Goal: Task Accomplishment & Management: Manage account settings

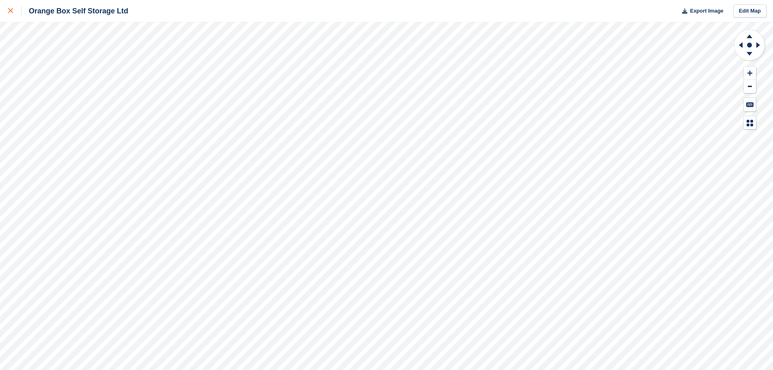
click at [14, 11] on div at bounding box center [14, 11] width 13 height 10
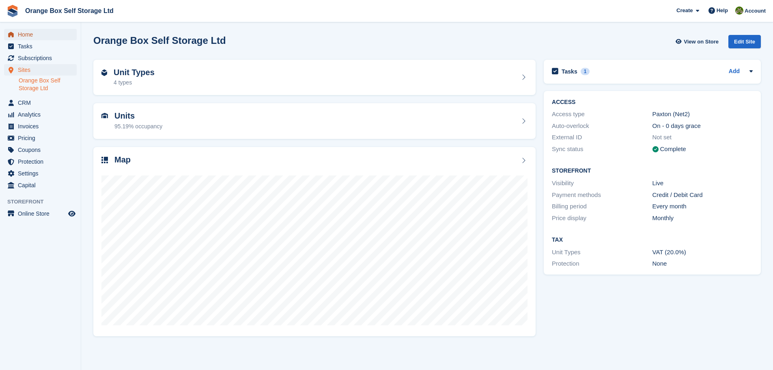
click at [37, 36] on span "Home" at bounding box center [42, 34] width 49 height 11
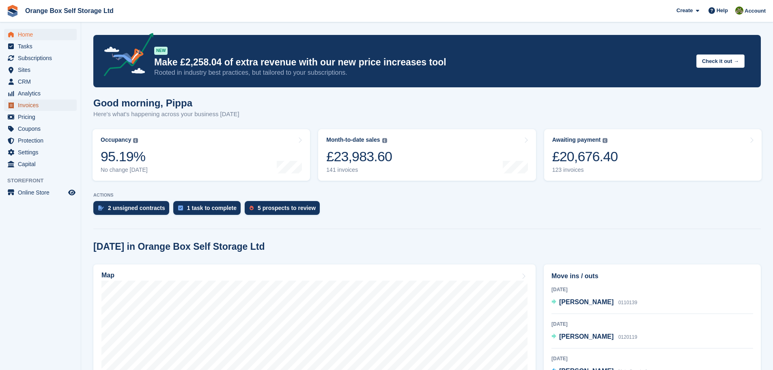
click at [22, 106] on span "Invoices" at bounding box center [42, 104] width 49 height 11
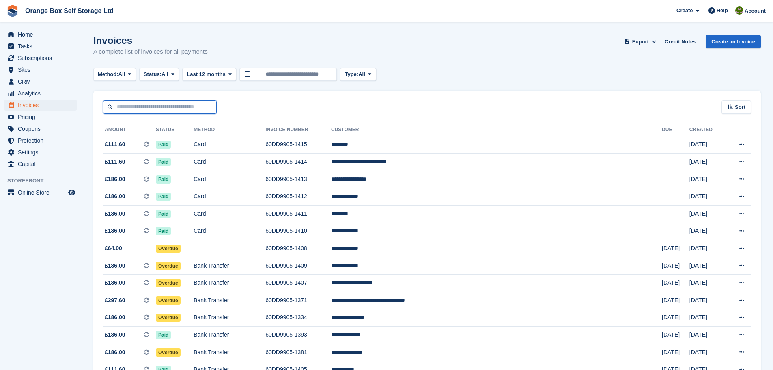
click at [164, 112] on input "text" at bounding box center [160, 106] width 114 height 13
click at [293, 93] on div "Sort Sort by Date created Created (oldest first) Created (newest first)" at bounding box center [426, 101] width 667 height 23
click at [130, 106] on input "text" at bounding box center [160, 106] width 114 height 13
type input "******"
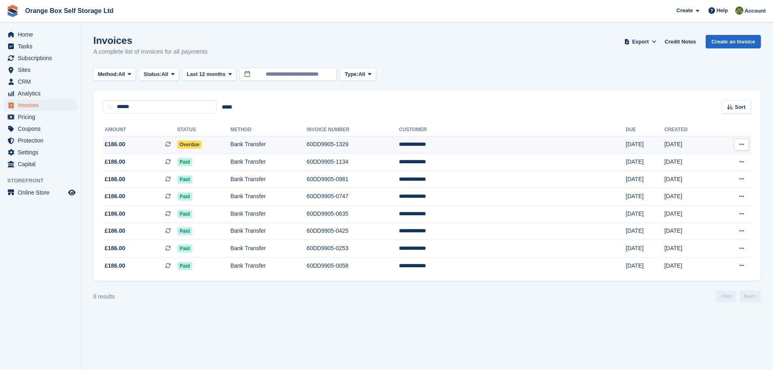
click at [399, 149] on td "60DD9905-1329" at bounding box center [353, 144] width 92 height 17
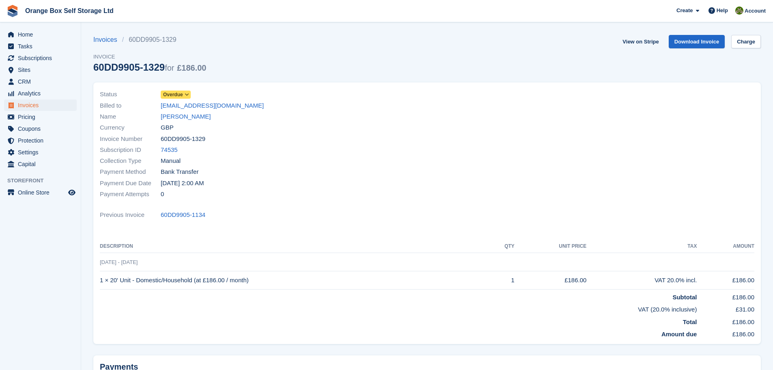
click at [177, 89] on div "Status Overdue" at bounding box center [261, 94] width 322 height 11
click at [186, 95] on icon at bounding box center [187, 94] width 4 height 5
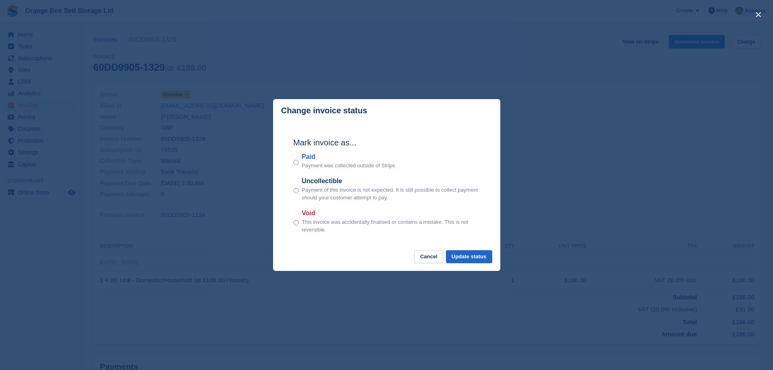
click at [311, 158] on label "Paid" at bounding box center [349, 157] width 95 height 10
click at [469, 251] on button "Update status" at bounding box center [469, 256] width 46 height 13
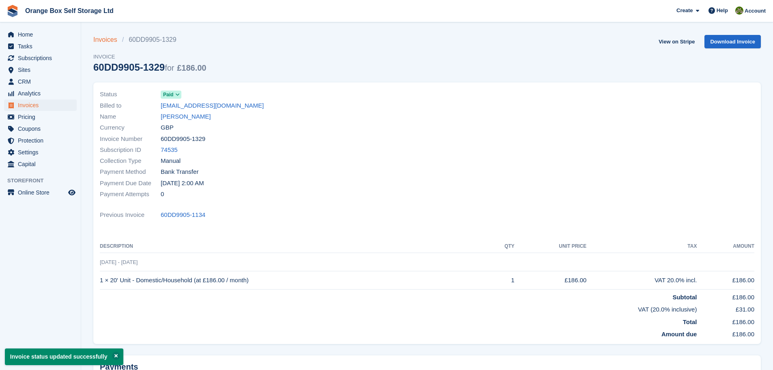
click at [116, 39] on link "Invoices" at bounding box center [107, 40] width 29 height 10
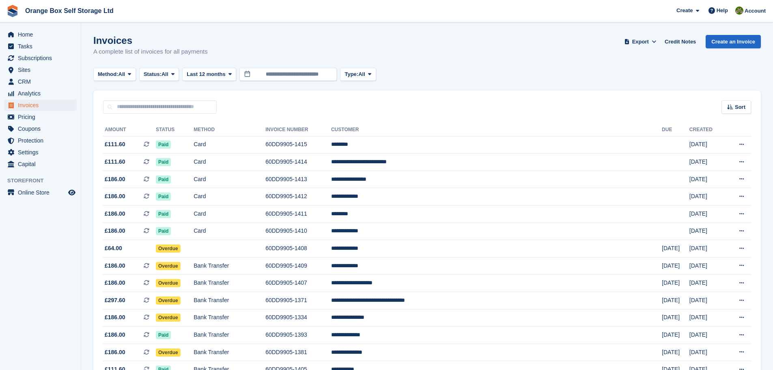
click at [150, 111] on input "text" at bounding box center [160, 106] width 114 height 13
type input "*****"
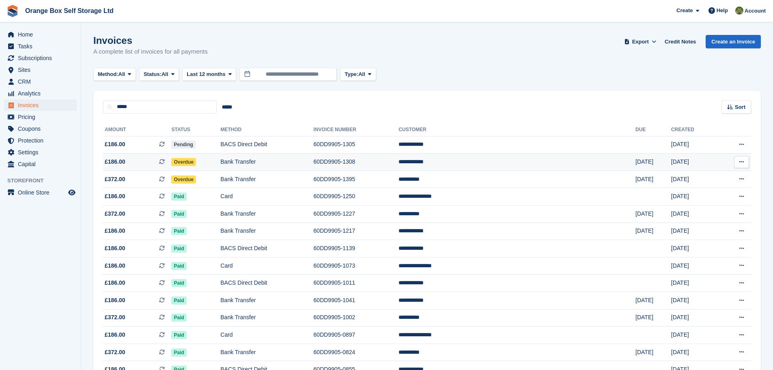
click at [313, 159] on td "Bank Transfer" at bounding box center [266, 161] width 93 height 17
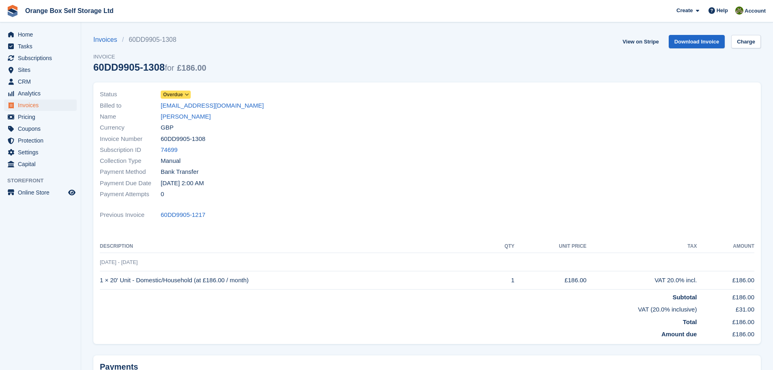
click at [184, 96] on span at bounding box center [187, 94] width 6 height 6
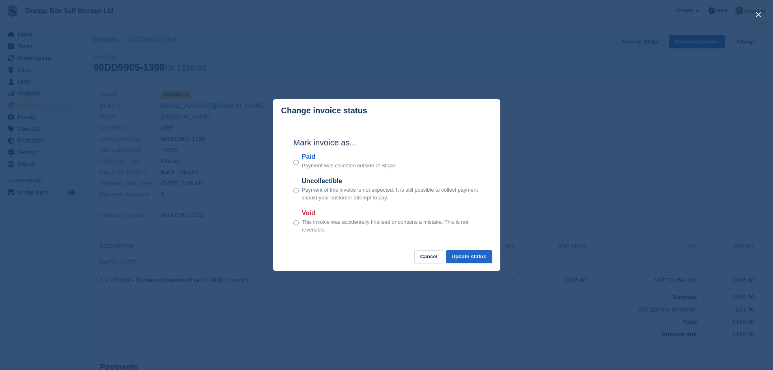
click at [312, 158] on label "Paid" at bounding box center [349, 157] width 95 height 10
click at [460, 255] on button "Update status" at bounding box center [469, 256] width 46 height 13
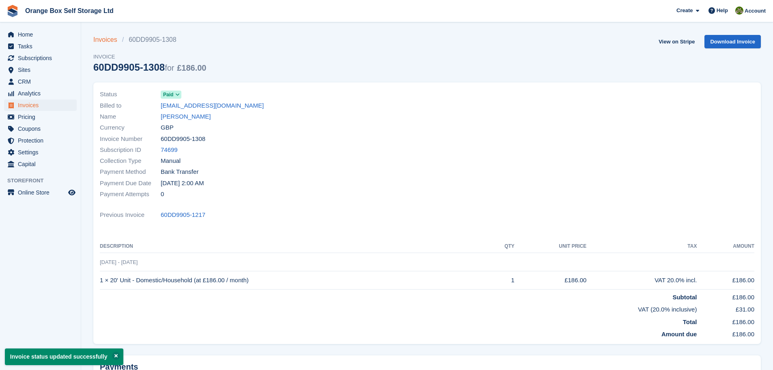
click at [105, 40] on link "Invoices" at bounding box center [107, 40] width 29 height 10
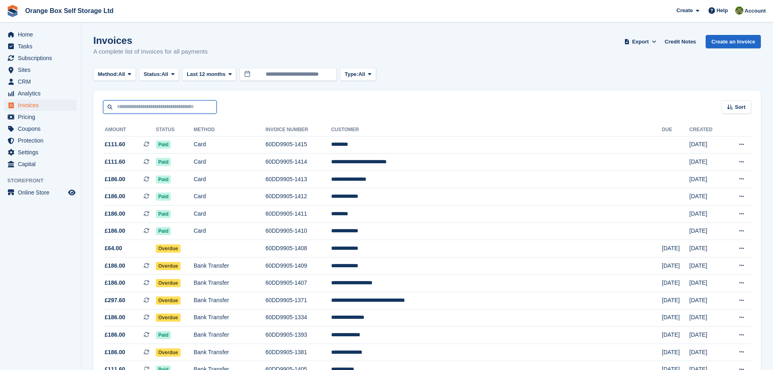
click at [159, 103] on input "text" at bounding box center [160, 106] width 114 height 13
type input "***"
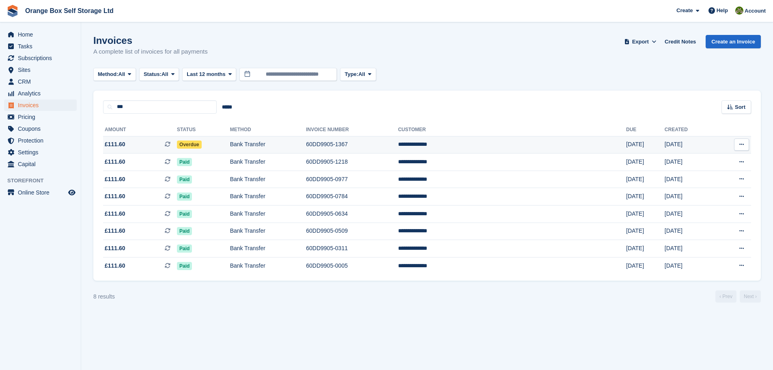
click at [306, 144] on td "Bank Transfer" at bounding box center [268, 144] width 76 height 17
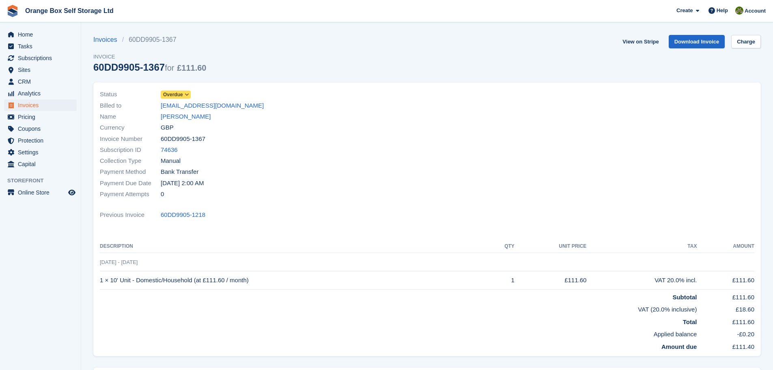
click at [169, 96] on span "Overdue" at bounding box center [173, 94] width 20 height 7
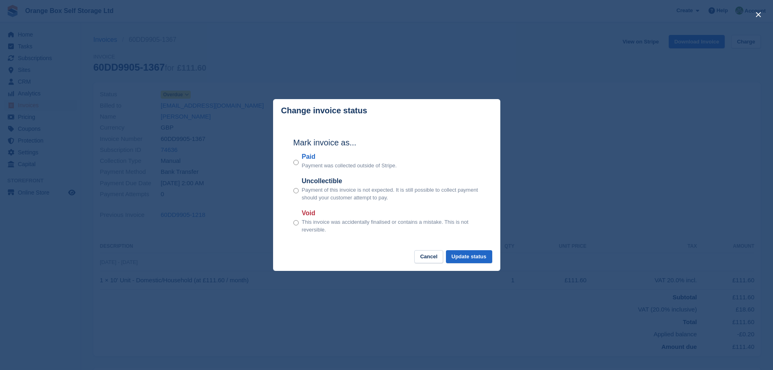
click at [314, 157] on label "Paid" at bounding box center [349, 157] width 95 height 10
click at [471, 256] on button "Update status" at bounding box center [469, 256] width 46 height 13
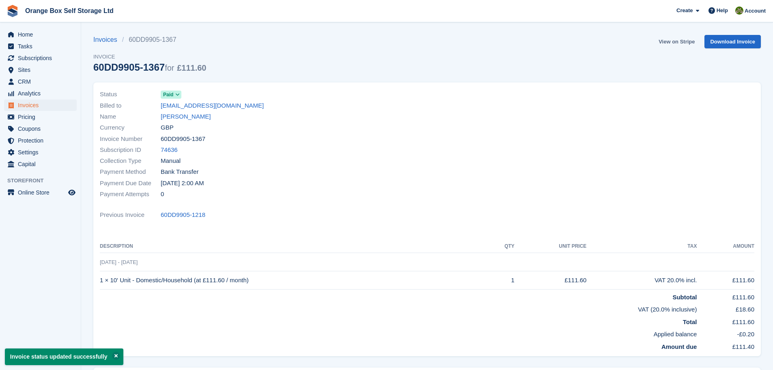
click at [680, 43] on link "View on Stripe" at bounding box center [676, 41] width 43 height 13
click at [40, 33] on span "Home" at bounding box center [42, 34] width 49 height 11
